Goal: Use online tool/utility: Utilize a website feature to perform a specific function

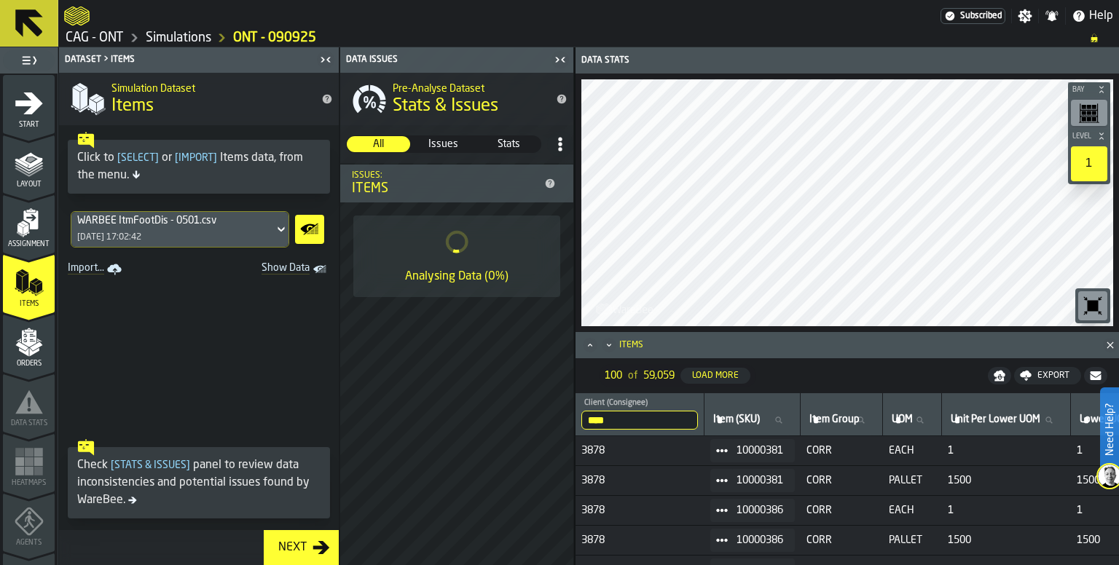
click at [460, 359] on div "Pre-Analyse Dataset Stats & Issues All All Issues Issues Stats Stats Issues: It…" at bounding box center [456, 319] width 233 height 493
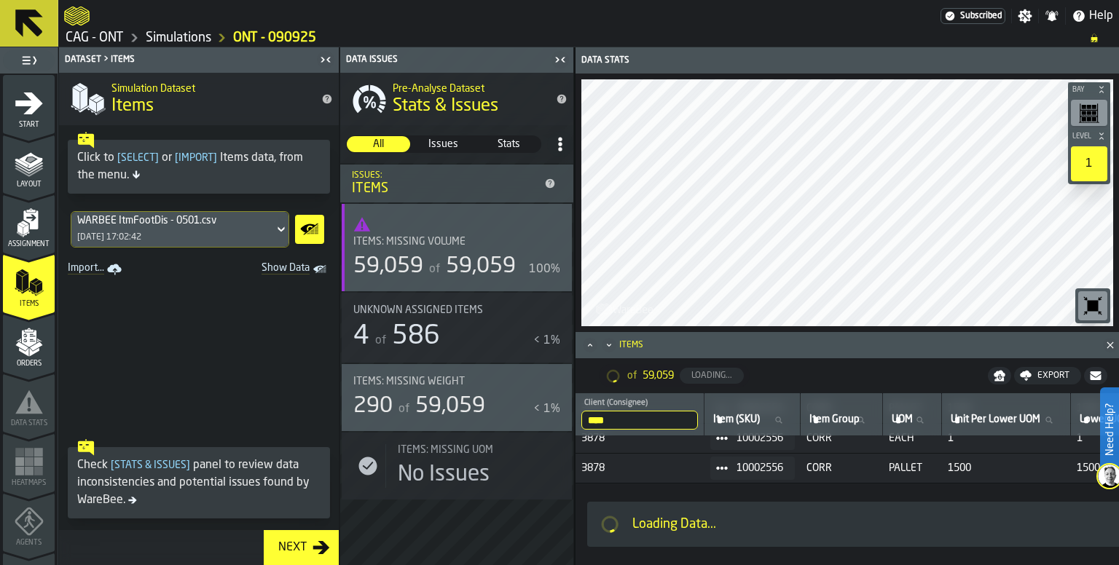
scroll to position [2885, 0]
click at [303, 380] on span at bounding box center [199, 356] width 280 height 153
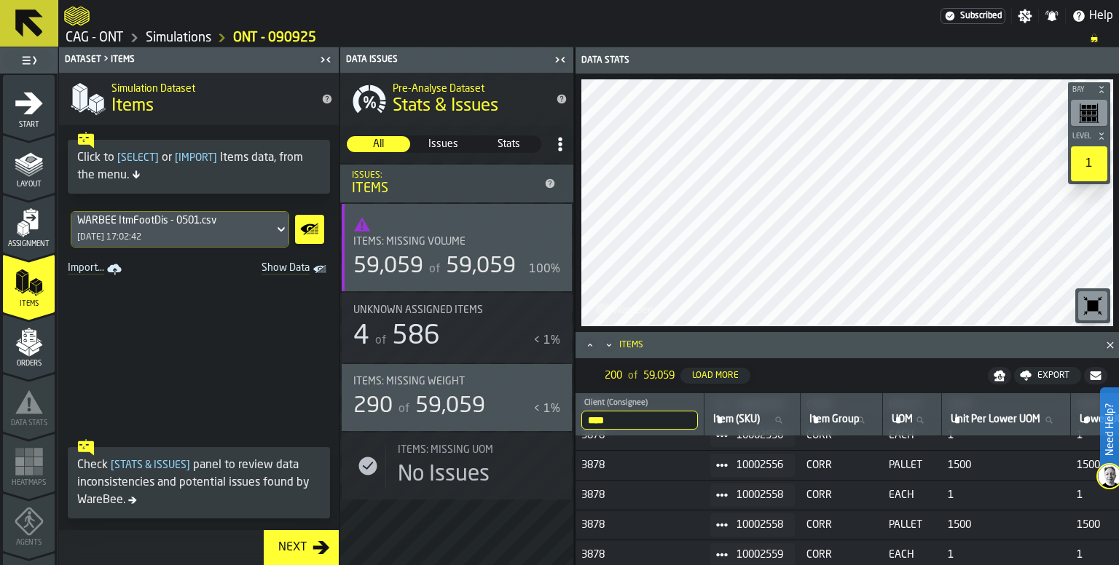
click at [459, 329] on div "4 of 586" at bounding box center [440, 336] width 174 height 29
drag, startPoint x: 198, startPoint y: 181, endPoint x: 182, endPoint y: 176, distance: 16.8
click at [197, 181] on div "Click to [ Select ] or [ Import ] Items data, from the menu." at bounding box center [198, 166] width 243 height 35
click at [137, 158] on span "[ Select ]" at bounding box center [137, 158] width 47 height 10
click at [208, 234] on div "WARBEE ItmFootDis - 0501.csv [DATE] 17:02:42" at bounding box center [172, 229] width 203 height 35
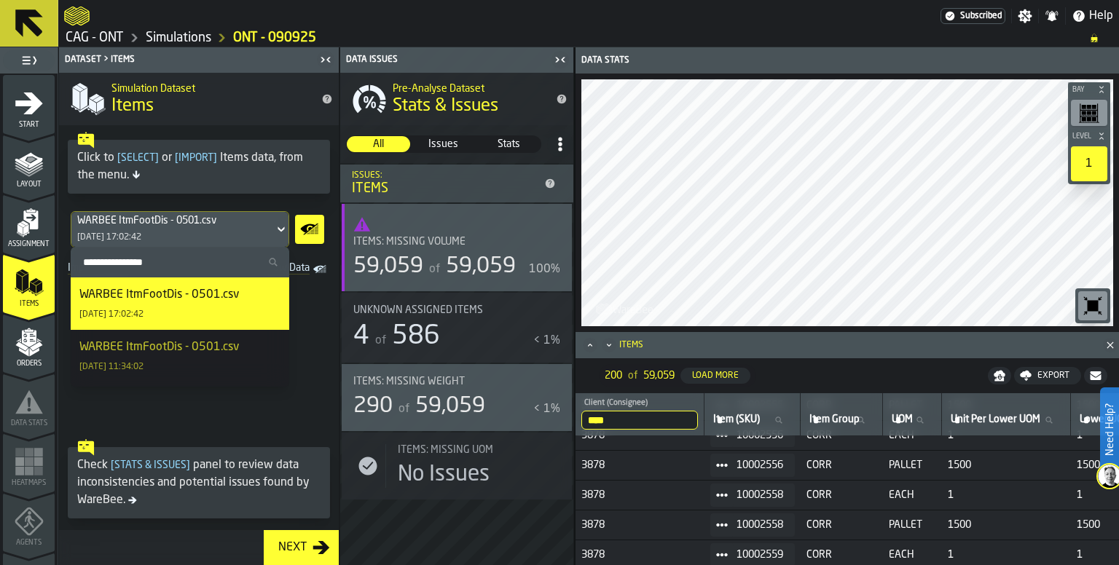
click at [310, 348] on span at bounding box center [199, 356] width 280 height 153
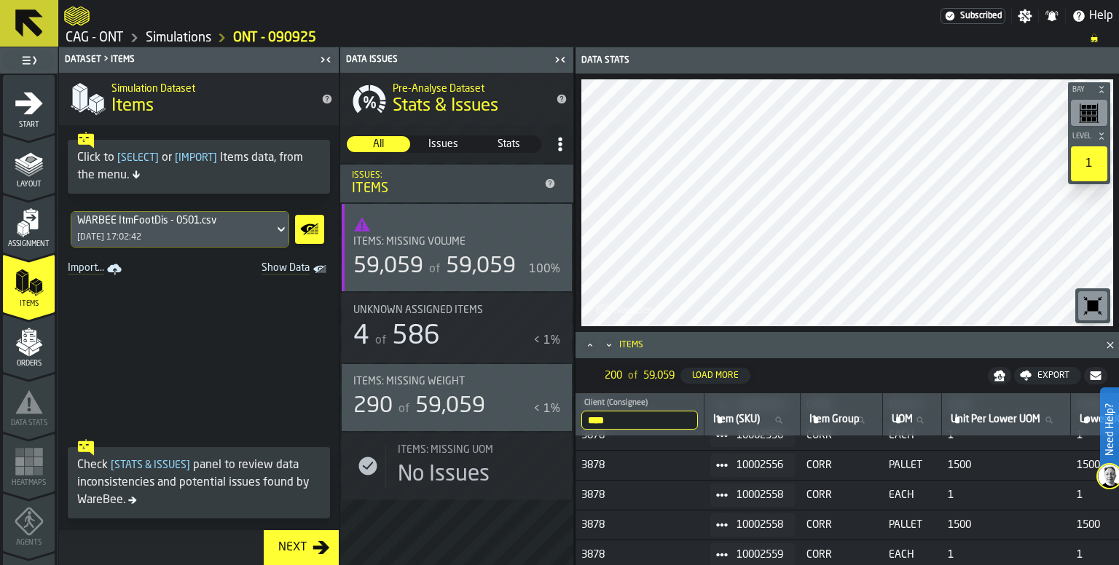
click at [233, 346] on span at bounding box center [199, 356] width 280 height 153
click at [268, 232] on div "WARBEE ItmFootDis - 0501.csv [DATE] 17:02:42" at bounding box center [172, 229] width 203 height 35
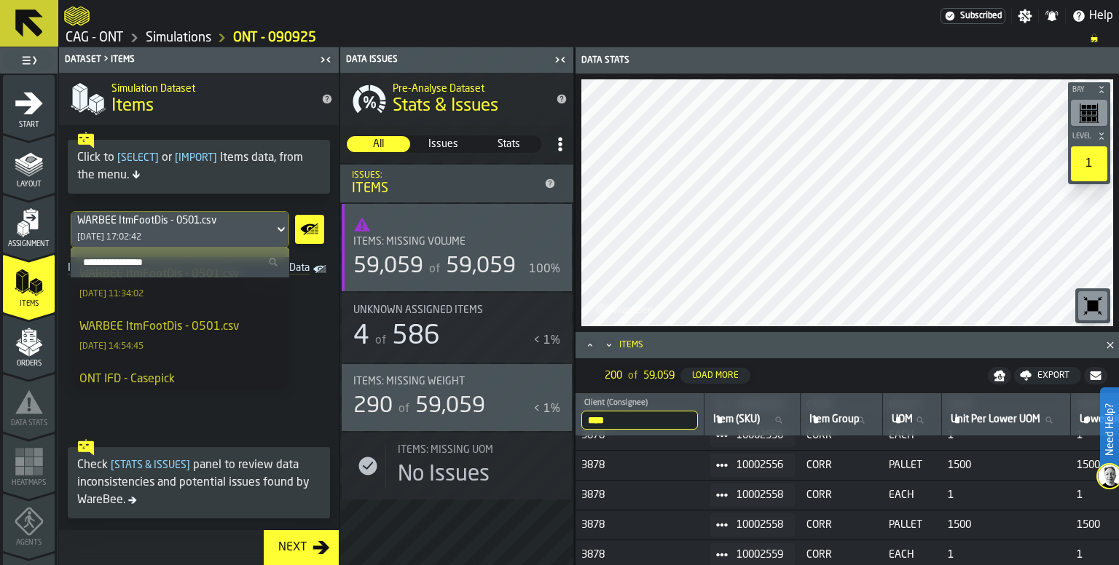
scroll to position [130, 0]
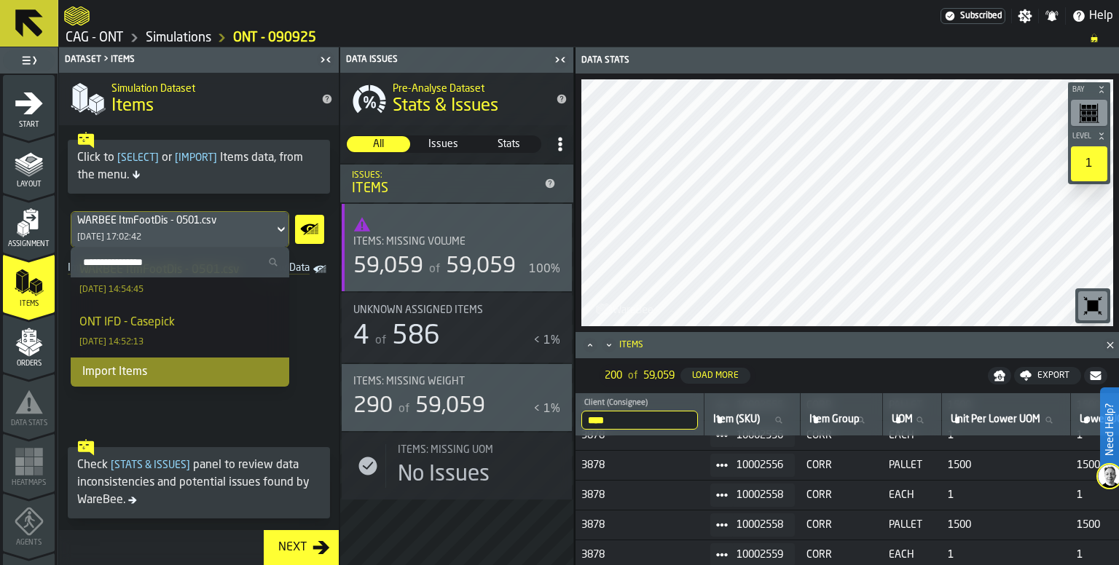
click at [185, 330] on div "ONT IFD - Casepick [DATE] 14:52:13" at bounding box center [179, 331] width 201 height 35
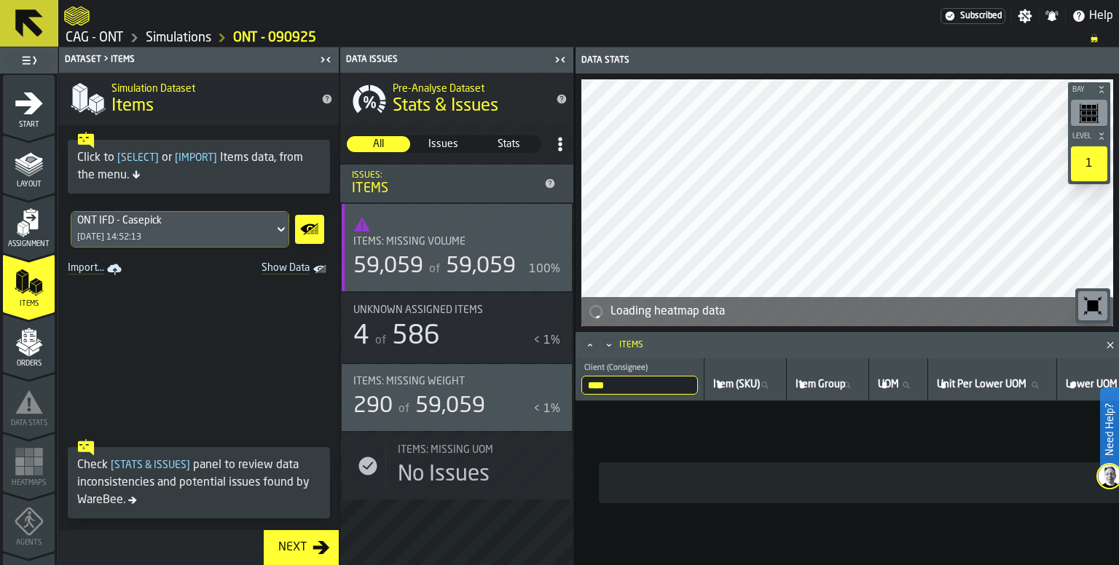
scroll to position [0, 0]
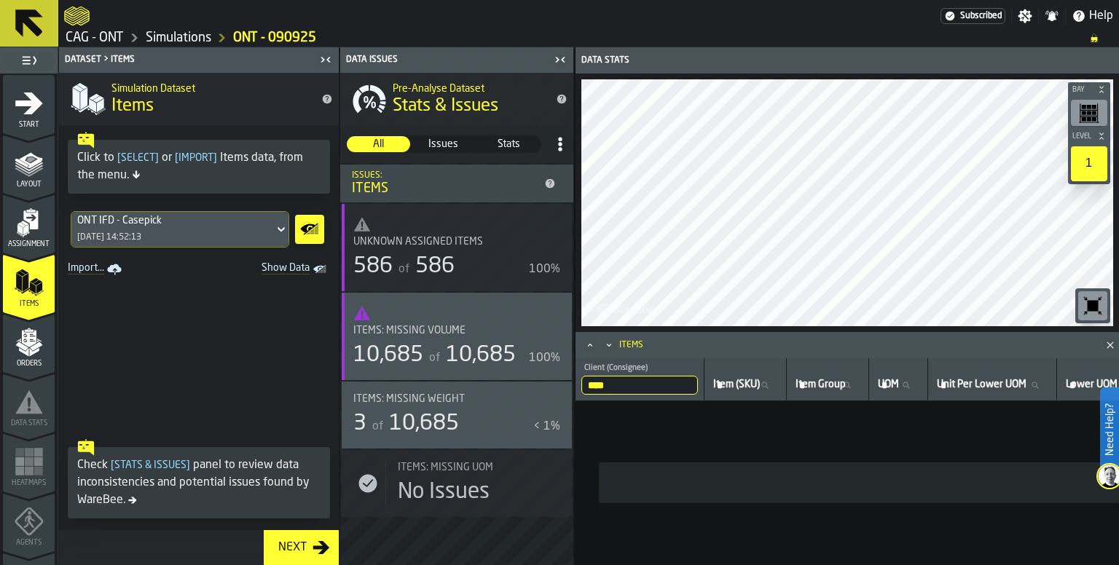
click at [447, 324] on div "Items: Missing Volume 10,685 of 10,685 100%" at bounding box center [457, 336] width 230 height 87
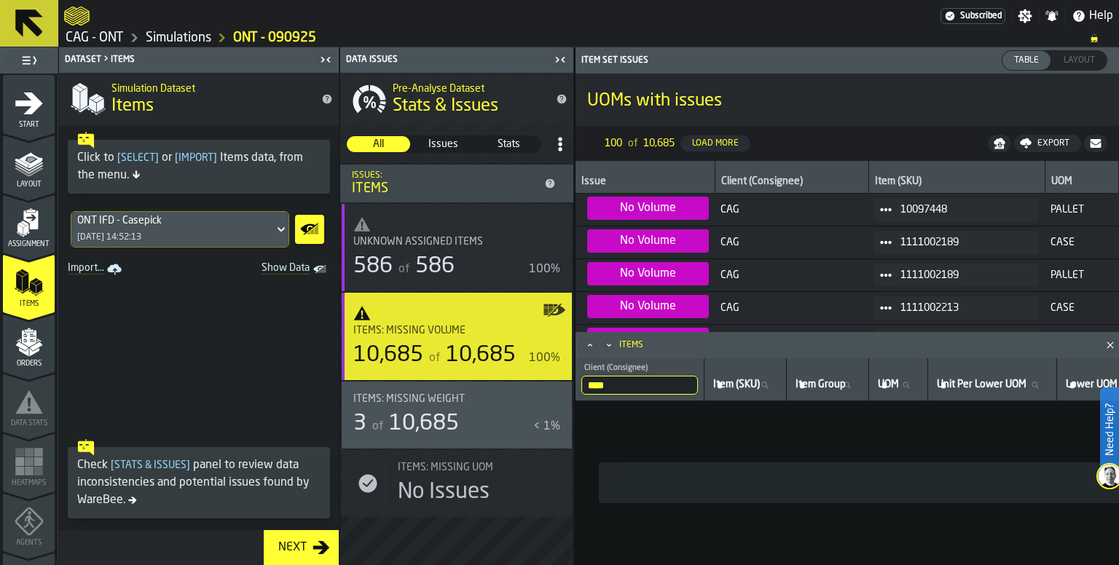
click at [555, 316] on icon "button-toggle-Show on Map" at bounding box center [554, 310] width 23 height 23
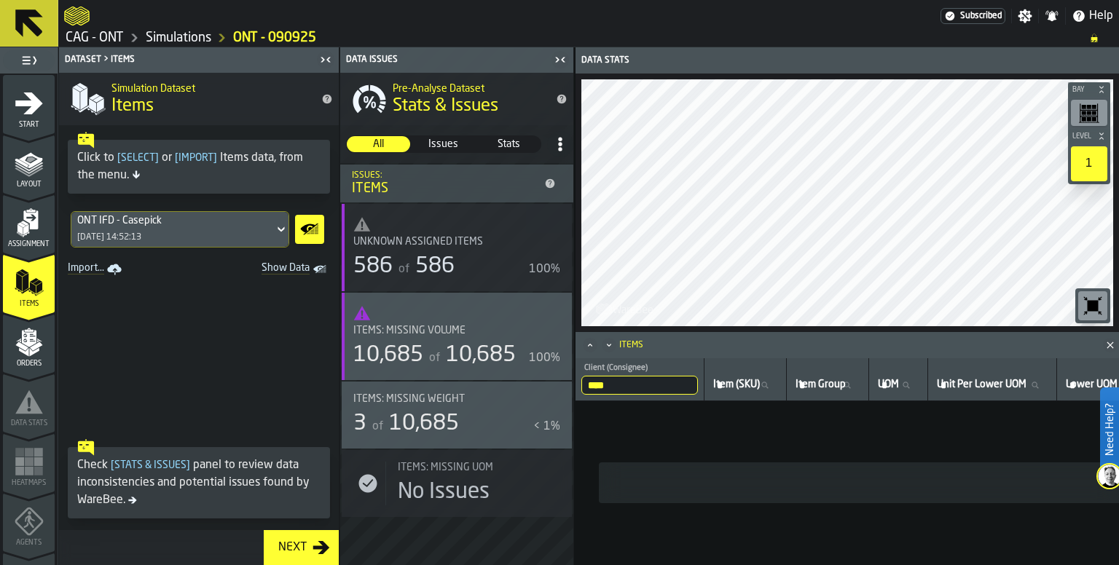
drag, startPoint x: 646, startPoint y: 391, endPoint x: 654, endPoint y: 391, distance: 8.7
click at [645, 391] on input "****" at bounding box center [639, 385] width 117 height 19
click at [690, 385] on input "****" at bounding box center [639, 385] width 117 height 19
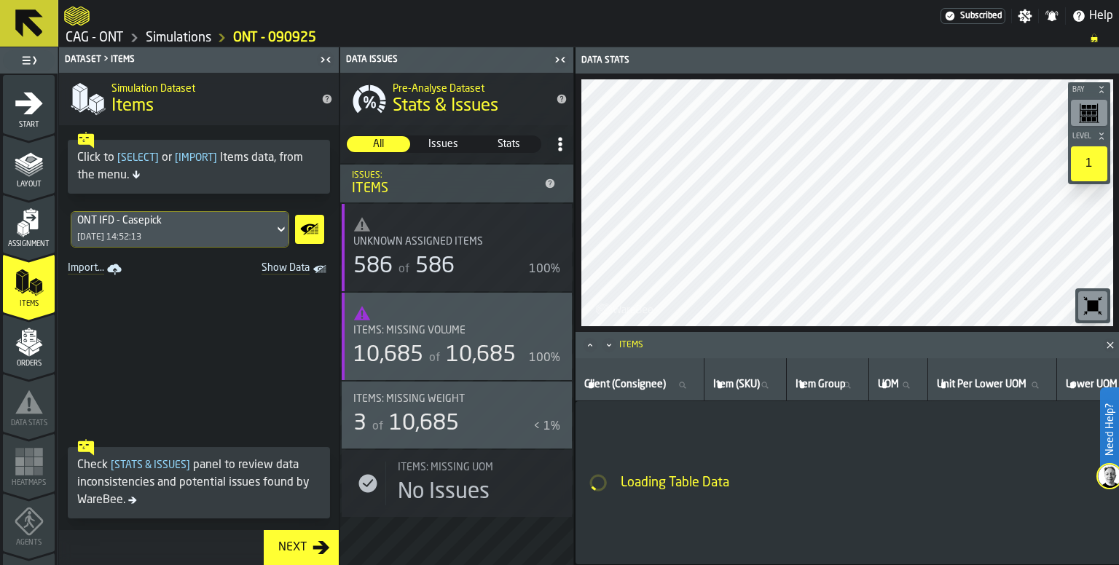
drag, startPoint x: 656, startPoint y: 423, endPoint x: 679, endPoint y: 426, distance: 23.5
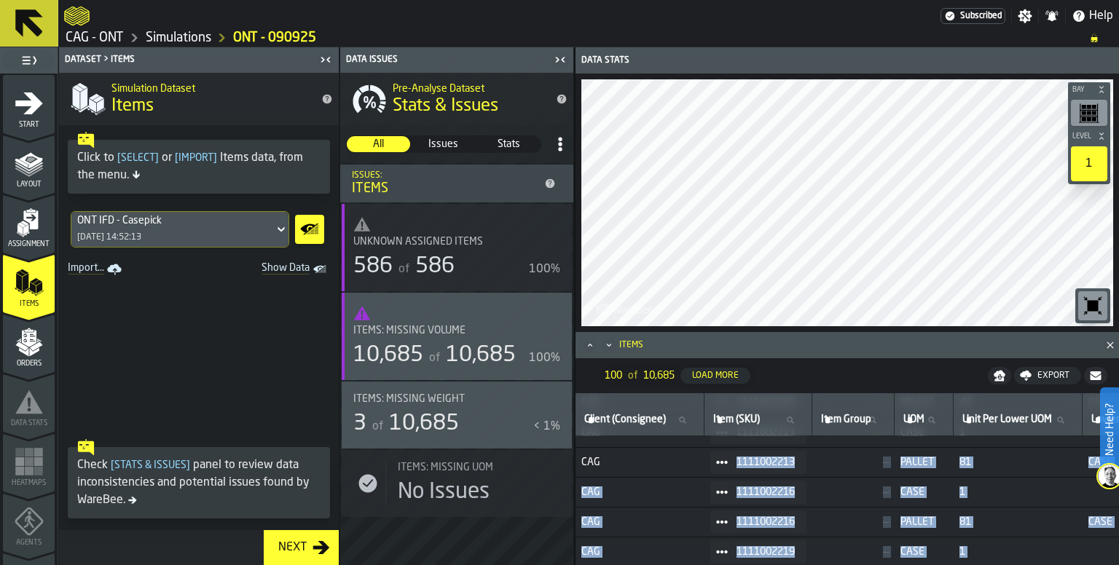
drag, startPoint x: 700, startPoint y: 560, endPoint x: 713, endPoint y: 560, distance: 13.9
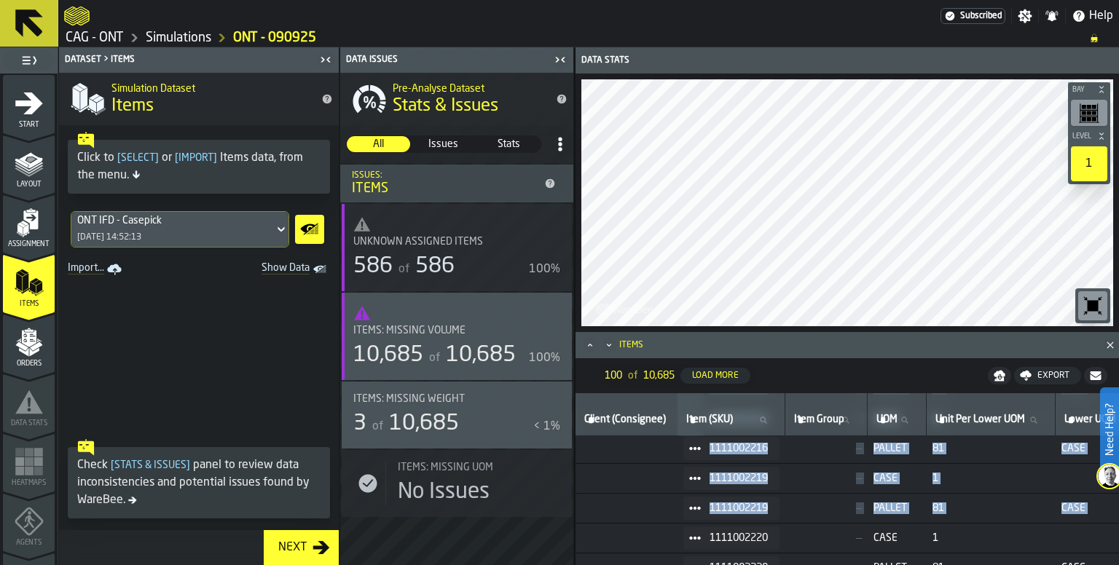
scroll to position [181, 0]
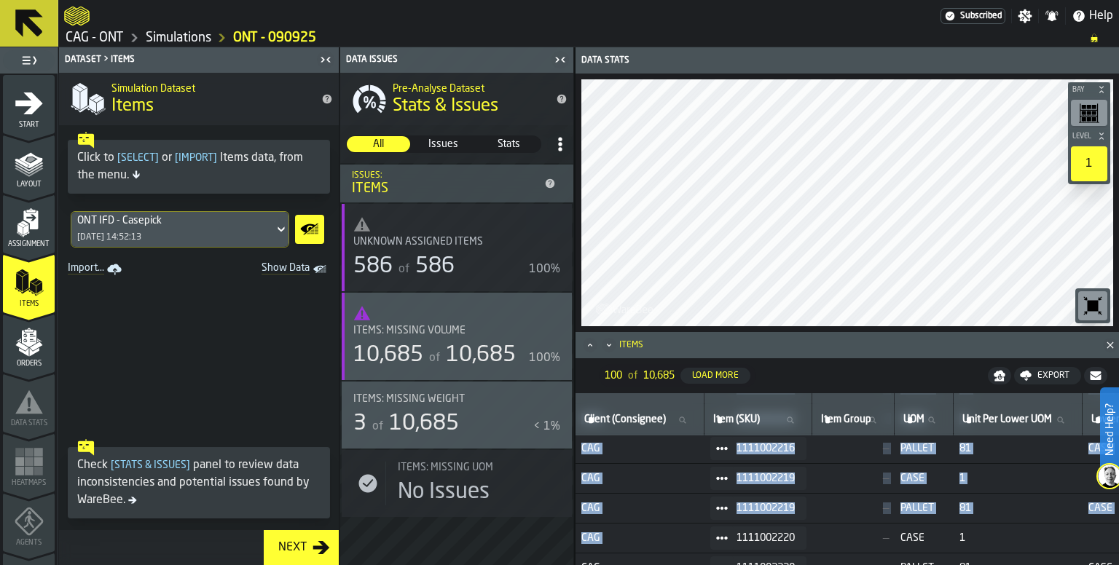
click at [189, 368] on span at bounding box center [199, 356] width 280 height 153
click at [240, 227] on div "ONT IFD - Casepick [DATE] 14:52:13" at bounding box center [172, 229] width 203 height 35
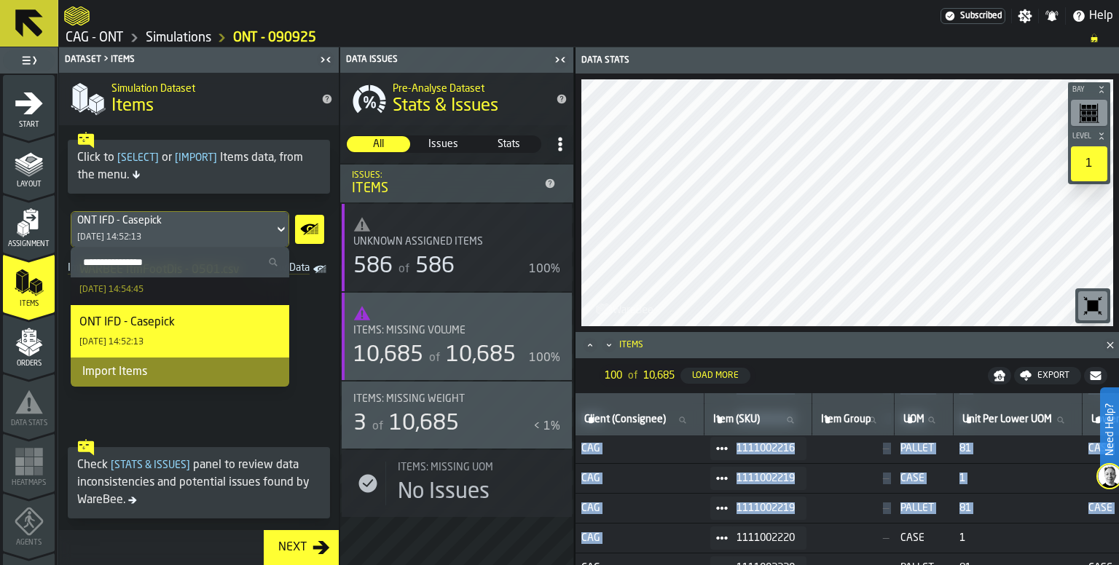
scroll to position [58, 0]
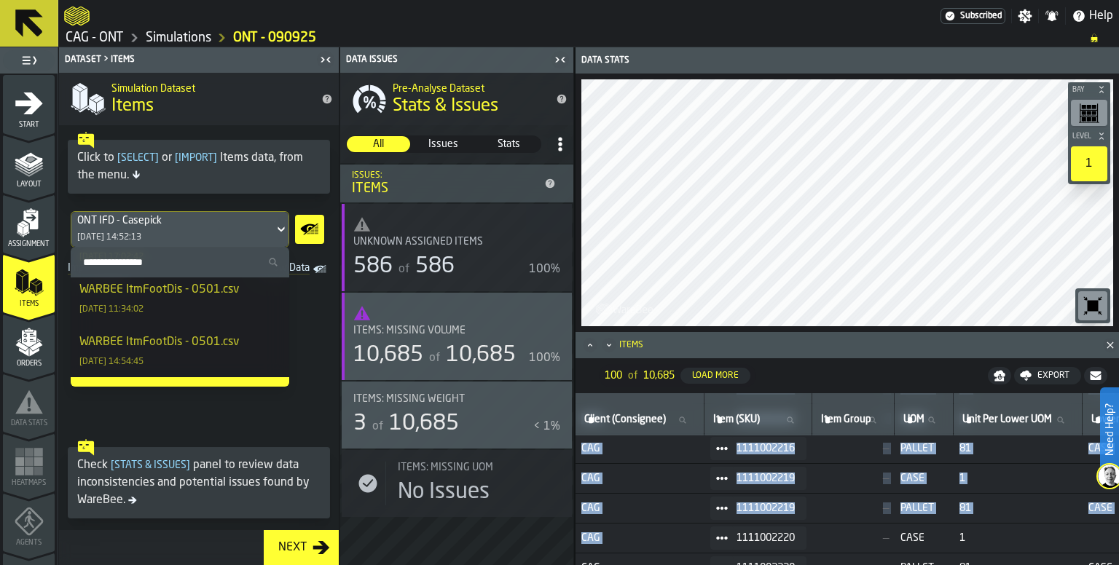
click at [192, 353] on div "WARBEE ItmFootDis - 0501.csv [DATE] 14:54:45" at bounding box center [179, 351] width 201 height 35
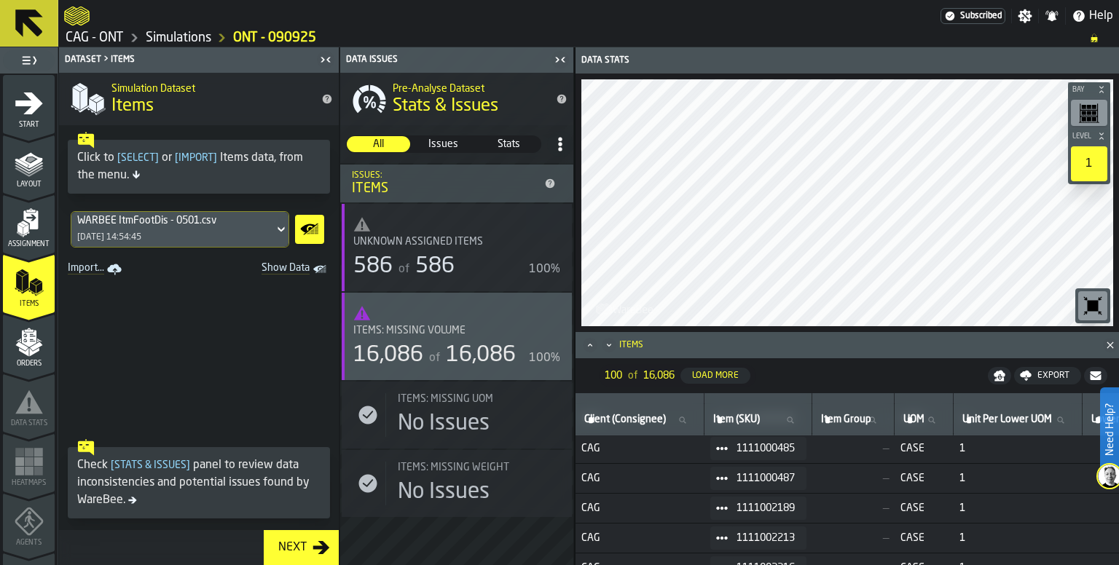
click at [195, 346] on span at bounding box center [199, 356] width 280 height 153
click at [310, 551] on div "Next" at bounding box center [293, 547] width 40 height 17
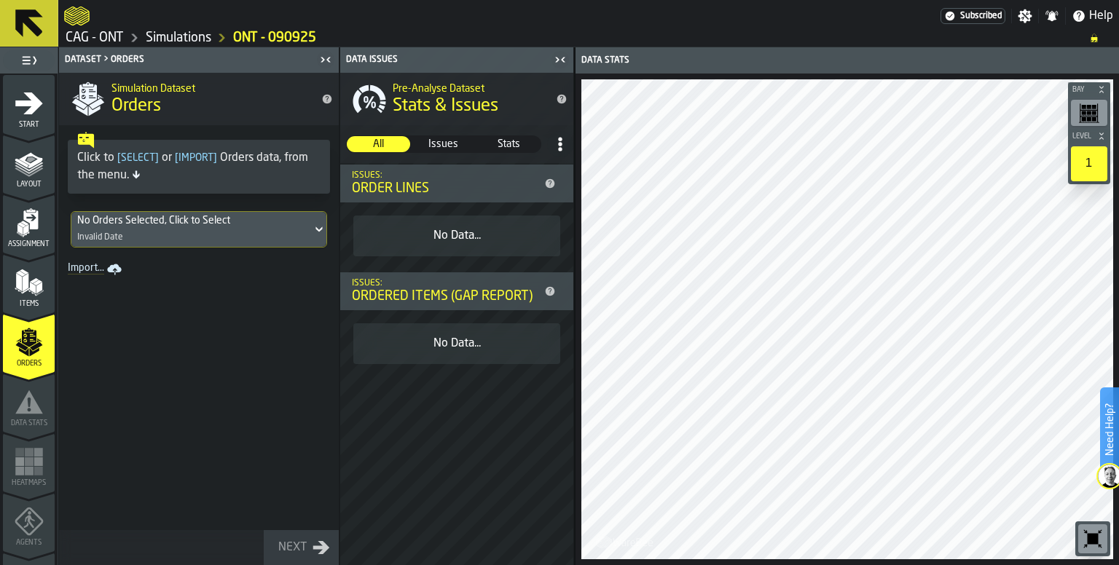
click at [270, 230] on div "No Orders Selected, Click to Select Invalid Date" at bounding box center [191, 229] width 240 height 35
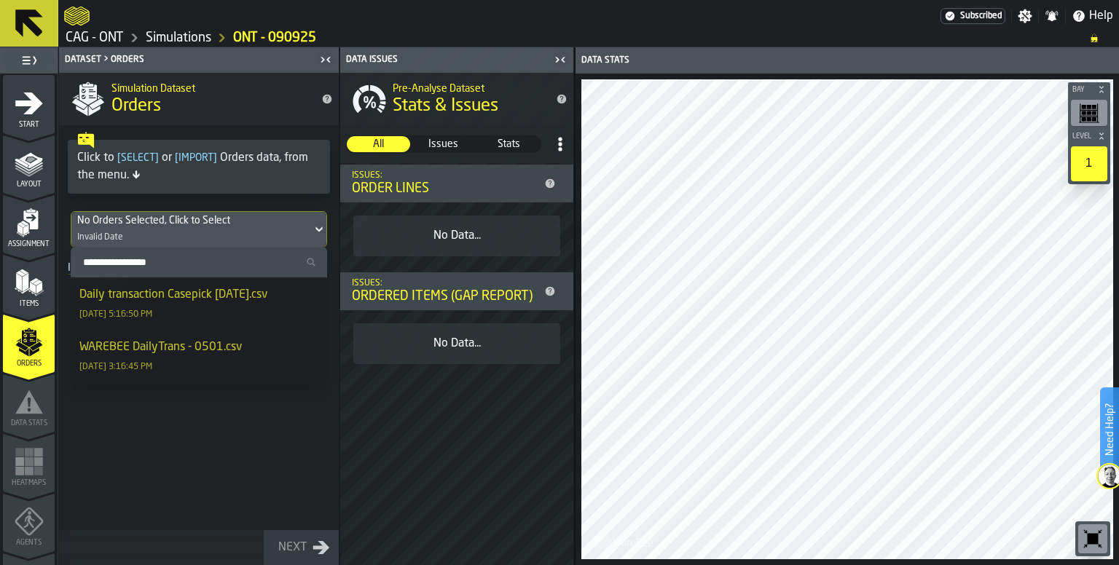
click at [224, 310] on div "Daily transaction Casepick [DATE].csv [DATE] 5:16:50 PM" at bounding box center [198, 303] width 239 height 35
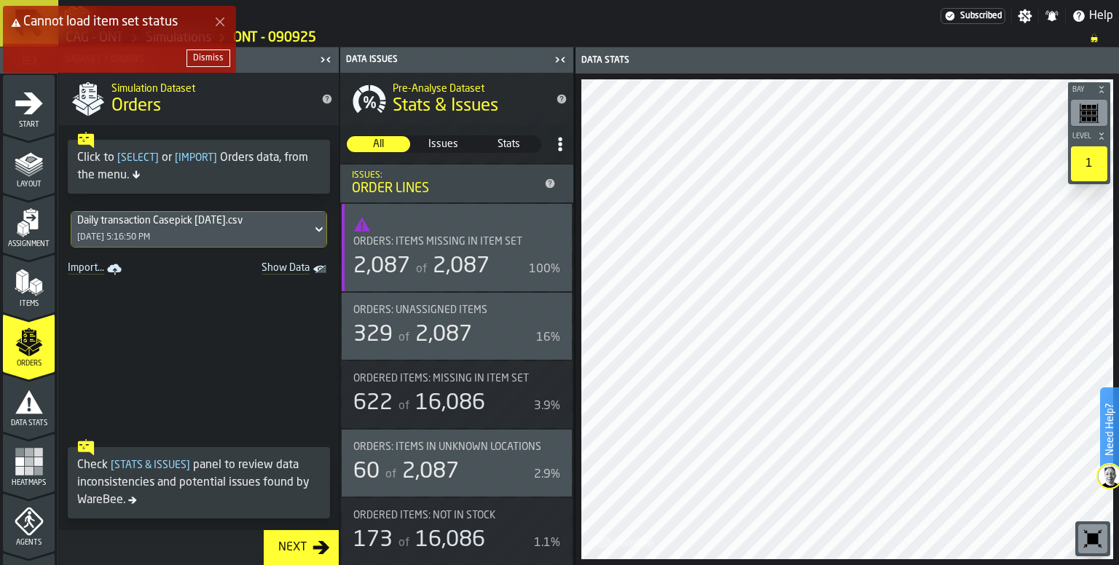
click at [221, 23] on polygon "Close Error" at bounding box center [220, 21] width 9 height 9
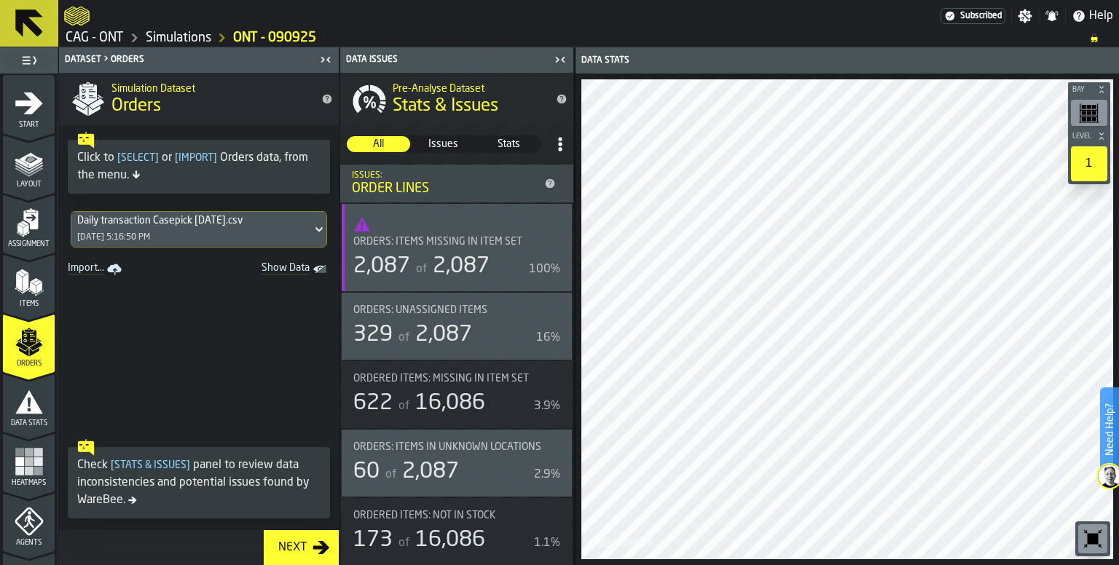
click at [26, 286] on polygon "menu Items" at bounding box center [26, 282] width 6 height 18
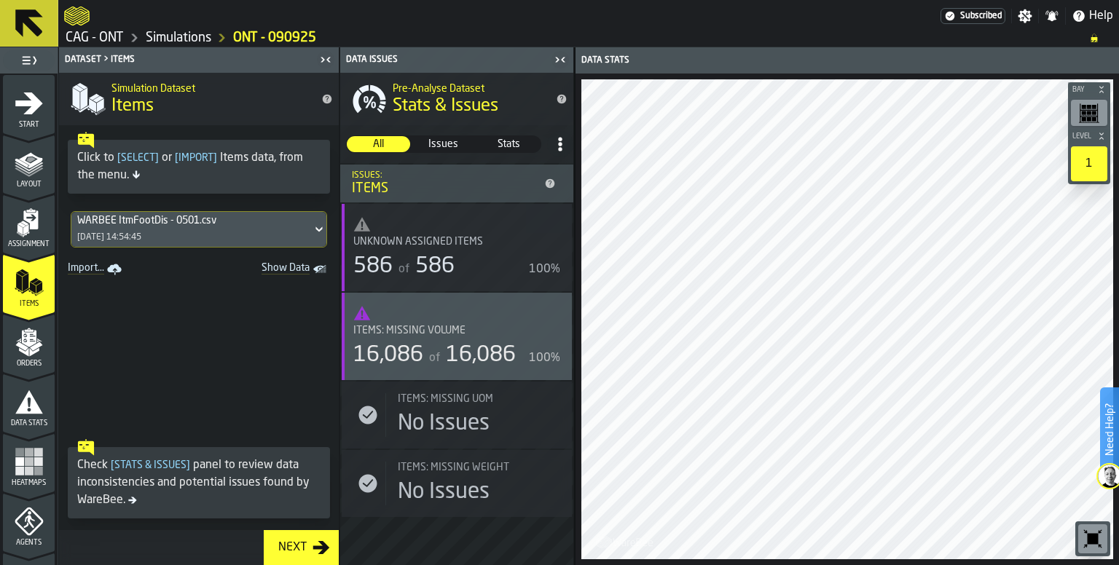
click at [327, 230] on label "Show Data" at bounding box center [327, 230] width 0 height 0
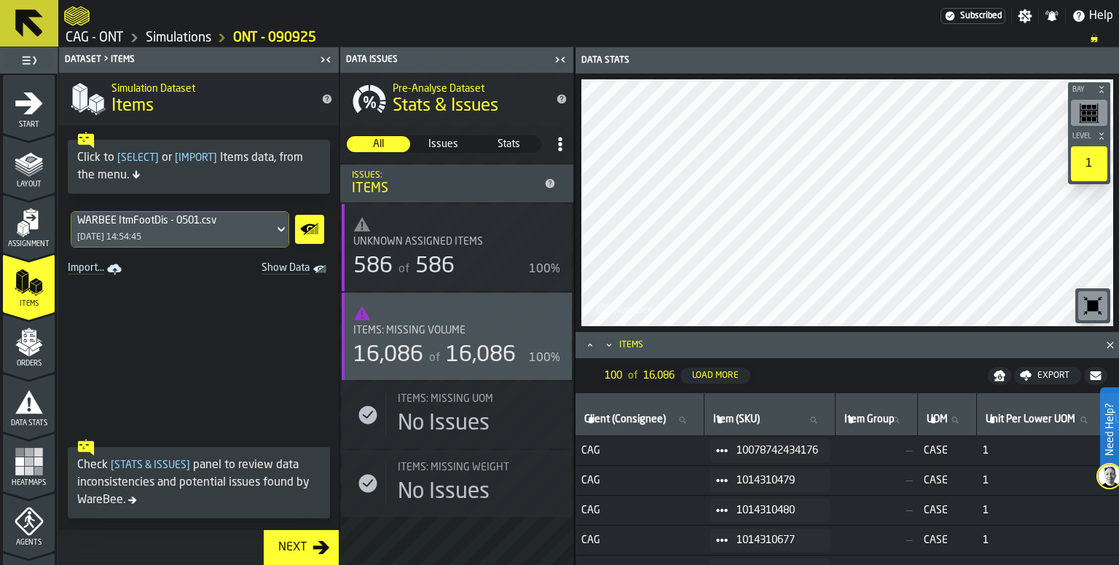
click at [298, 233] on icon "Show Data" at bounding box center [309, 229] width 23 height 29
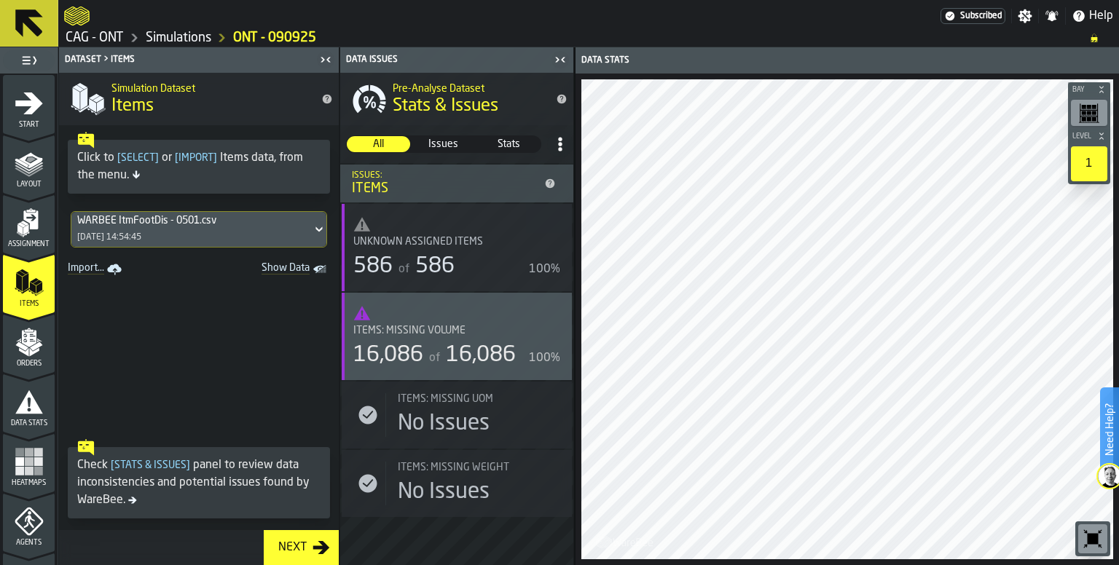
click at [0, 0] on polygon "Show Data" at bounding box center [0, 0] width 0 height 0
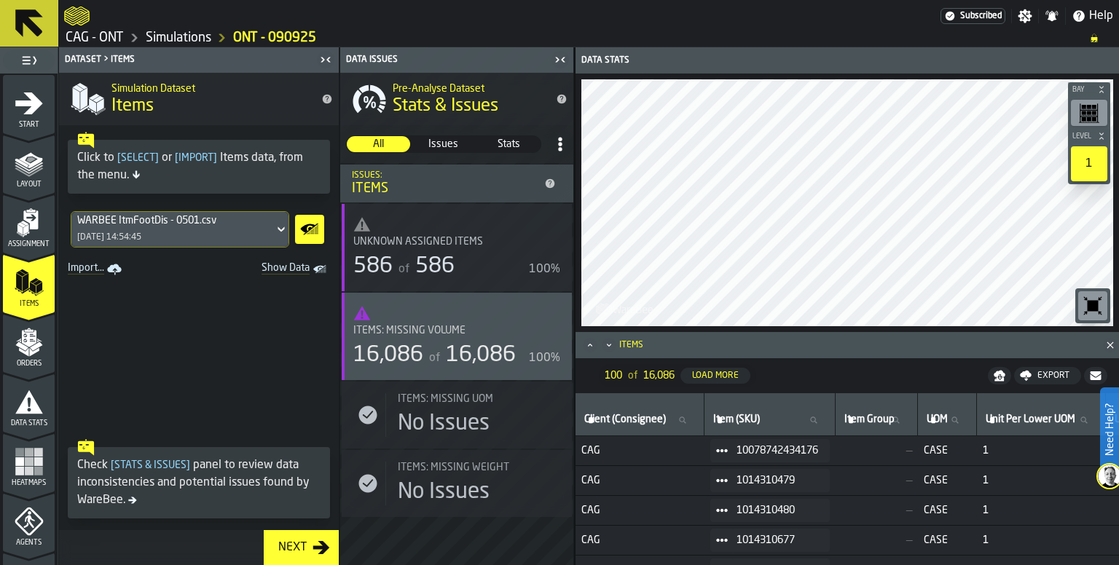
click at [262, 232] on div "WARBEE ItmFootDis - 0501.csv [DATE] 14:54:45" at bounding box center [172, 229] width 203 height 35
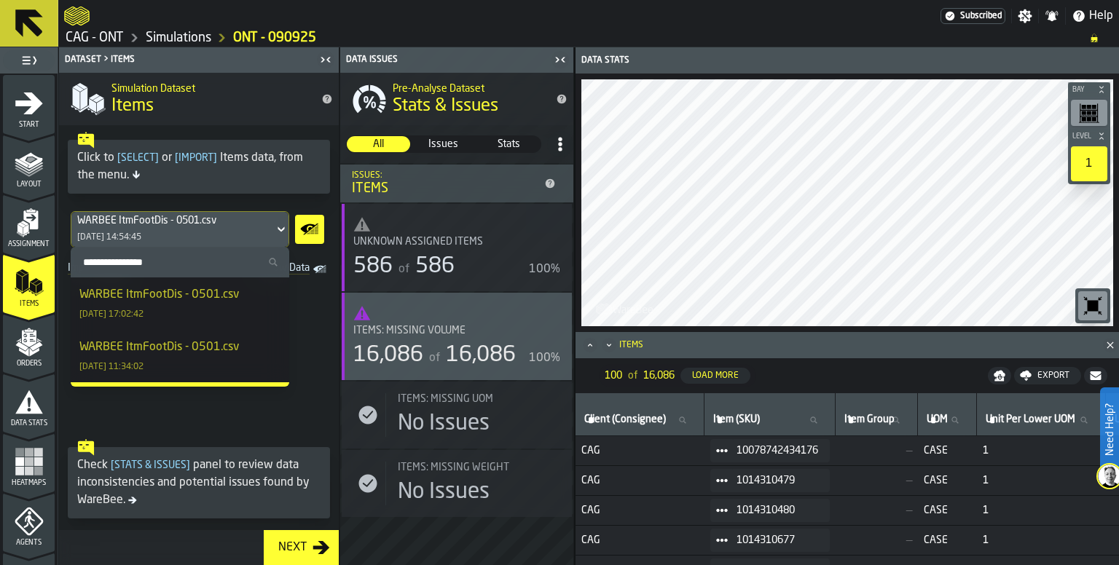
click at [189, 304] on div "WARBEE ItmFootDis - 0501.csv [DATE] 17:02:42" at bounding box center [179, 303] width 201 height 35
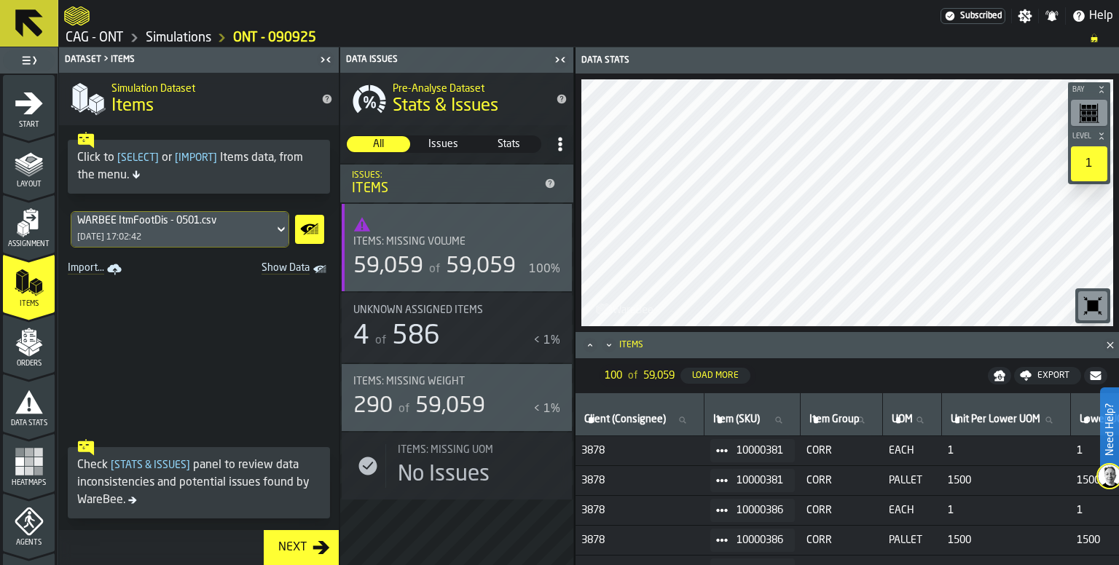
click at [448, 338] on div "4 of 586" at bounding box center [440, 336] width 174 height 29
click at [516, 410] on div "290 of 59,059" at bounding box center [440, 406] width 174 height 26
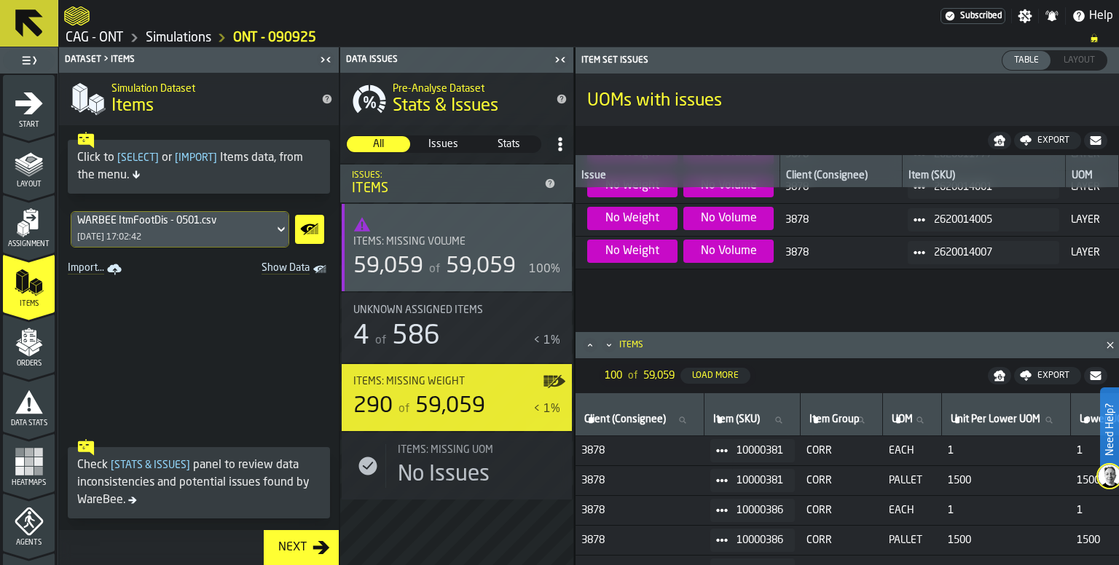
scroll to position [440, 0]
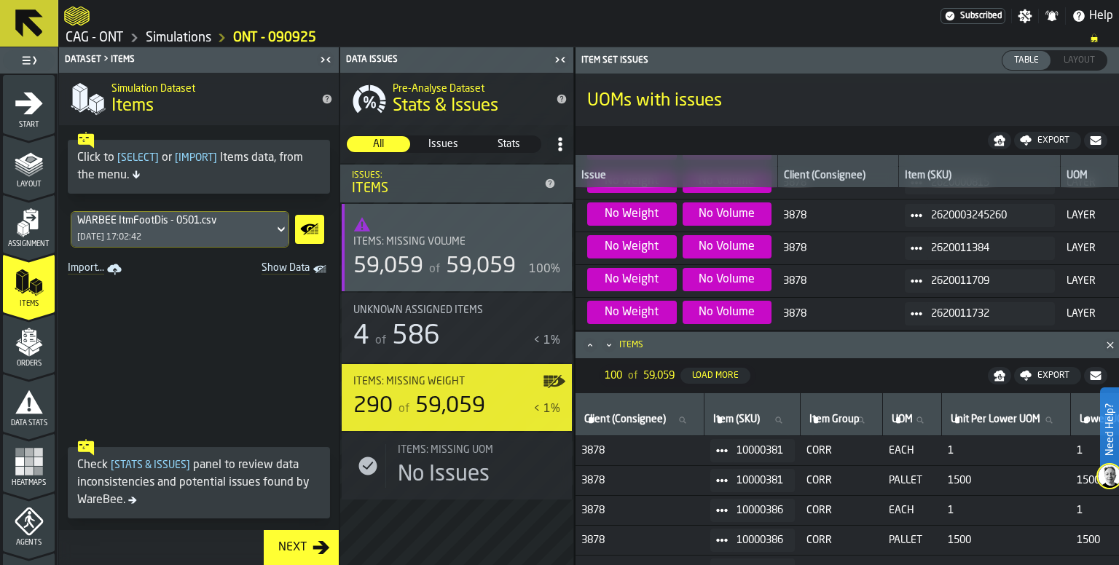
click at [270, 347] on span at bounding box center [199, 356] width 280 height 153
click at [299, 544] on div "Next" at bounding box center [293, 547] width 40 height 17
